Goal: Task Accomplishment & Management: Manage account settings

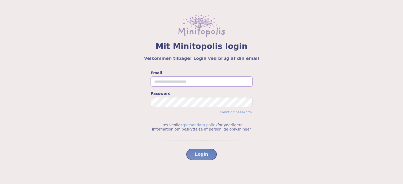
click at [169, 78] on input "Email" at bounding box center [202, 82] width 102 height 10
type input "**********"
click at [186, 149] on button "Login" at bounding box center [201, 154] width 31 height 11
